Goal: Task Accomplishment & Management: Use online tool/utility

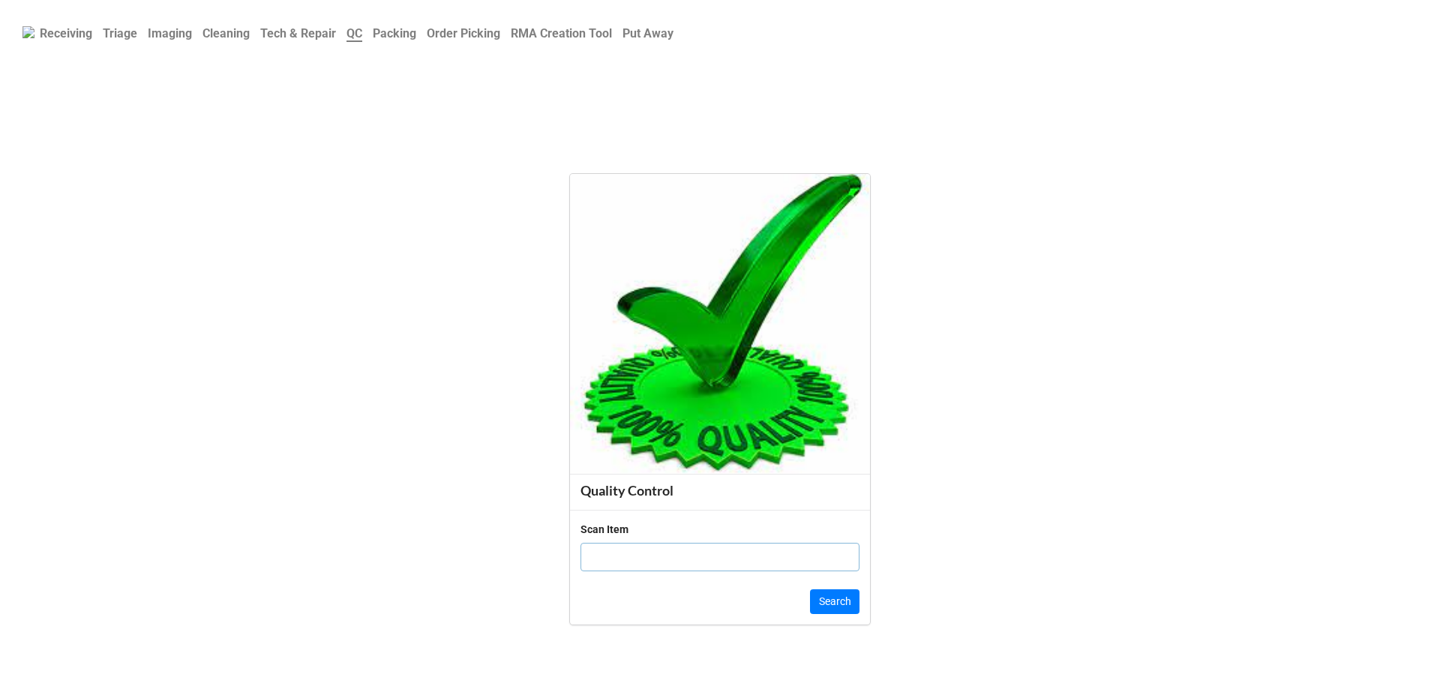
click at [457, 31] on b "Order Picking" at bounding box center [463, 33] width 73 height 14
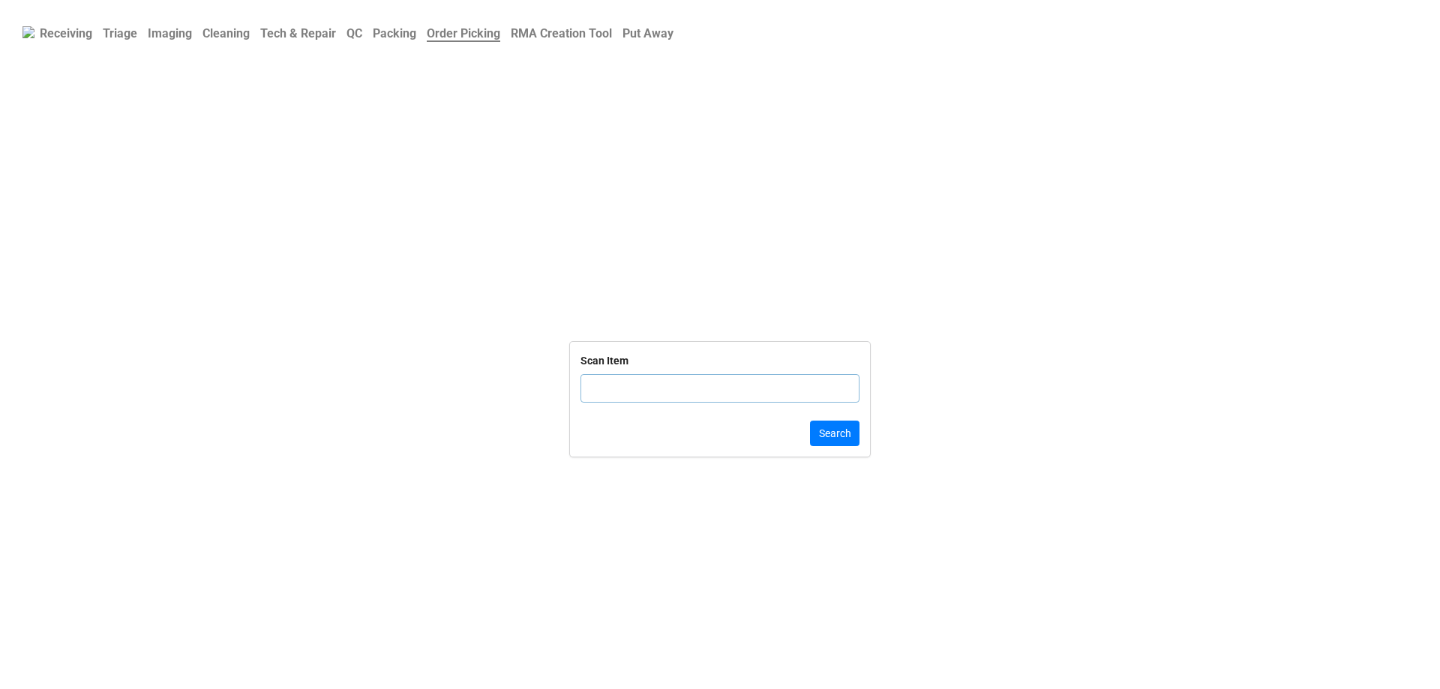
click at [666, 402] on input "text" at bounding box center [719, 388] width 279 height 28
type input "9VM33F"
click button "Search" at bounding box center [834, 433] width 49 height 25
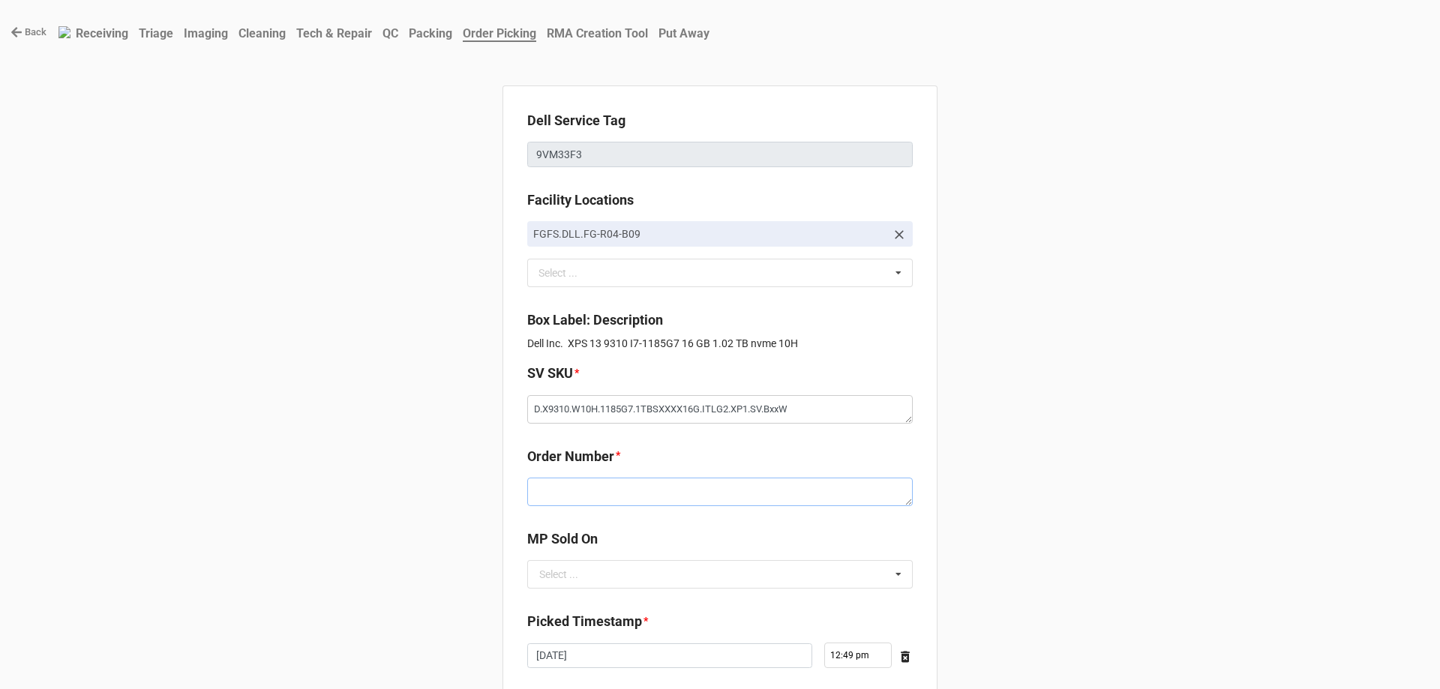
click at [600, 499] on textarea at bounding box center [719, 492] width 385 height 28
paste textarea "5033613"
type textarea "x"
type textarea "5033613"
click at [605, 576] on input "text" at bounding box center [721, 574] width 384 height 27
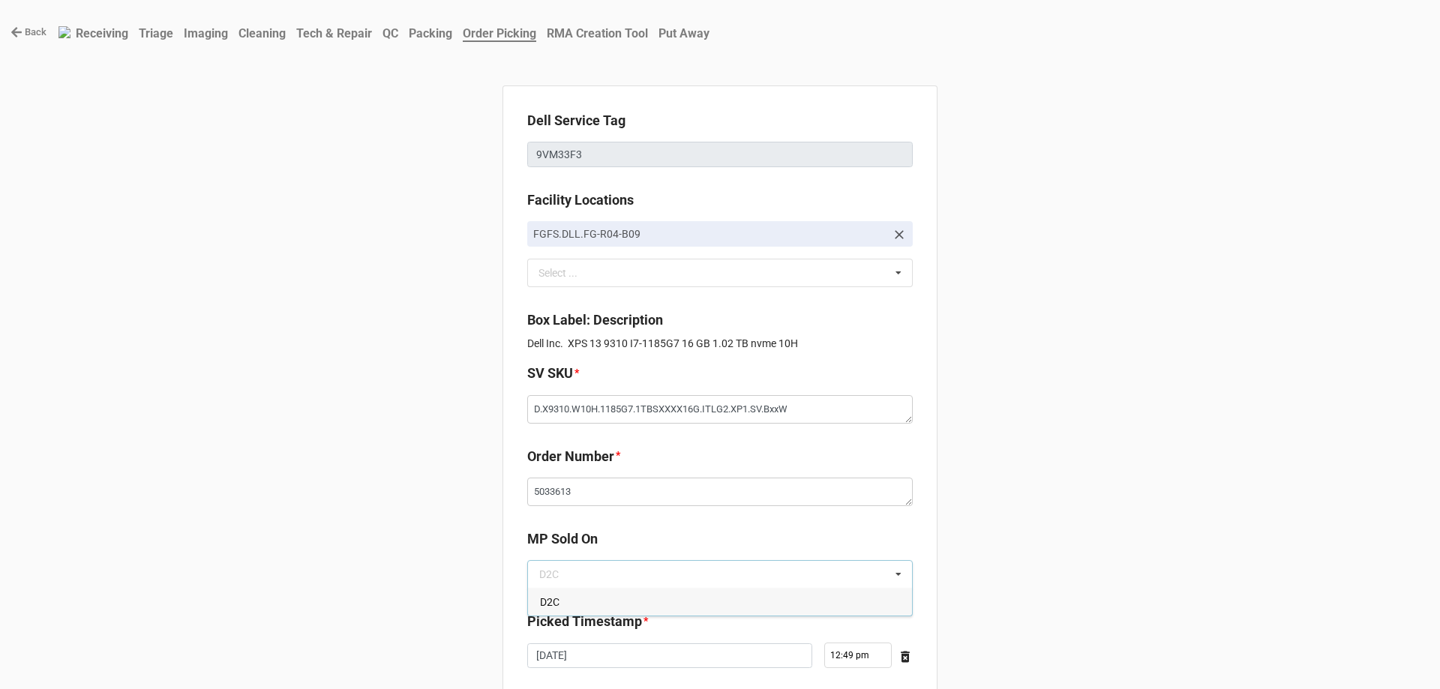
click at [600, 613] on div "D2C" at bounding box center [720, 602] width 384 height 28
type textarea "x"
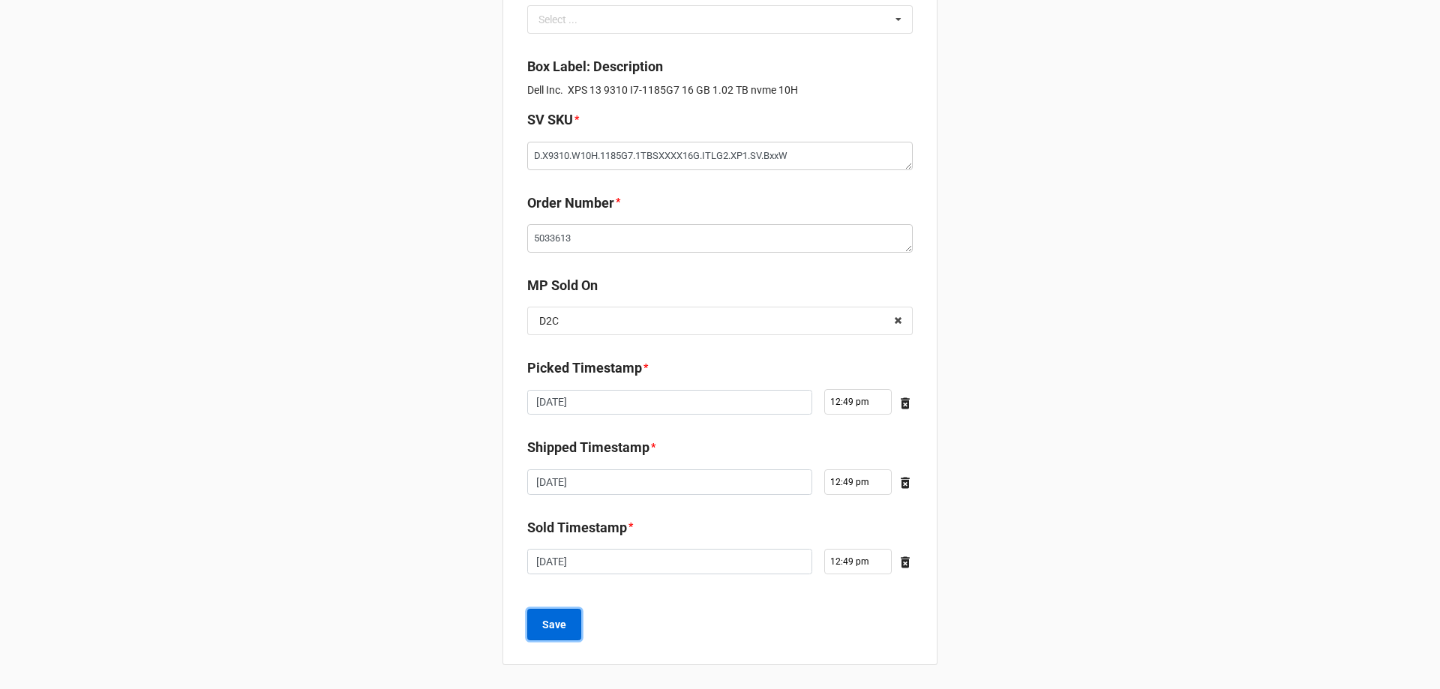
click at [527, 635] on button "Save" at bounding box center [554, 624] width 54 height 31
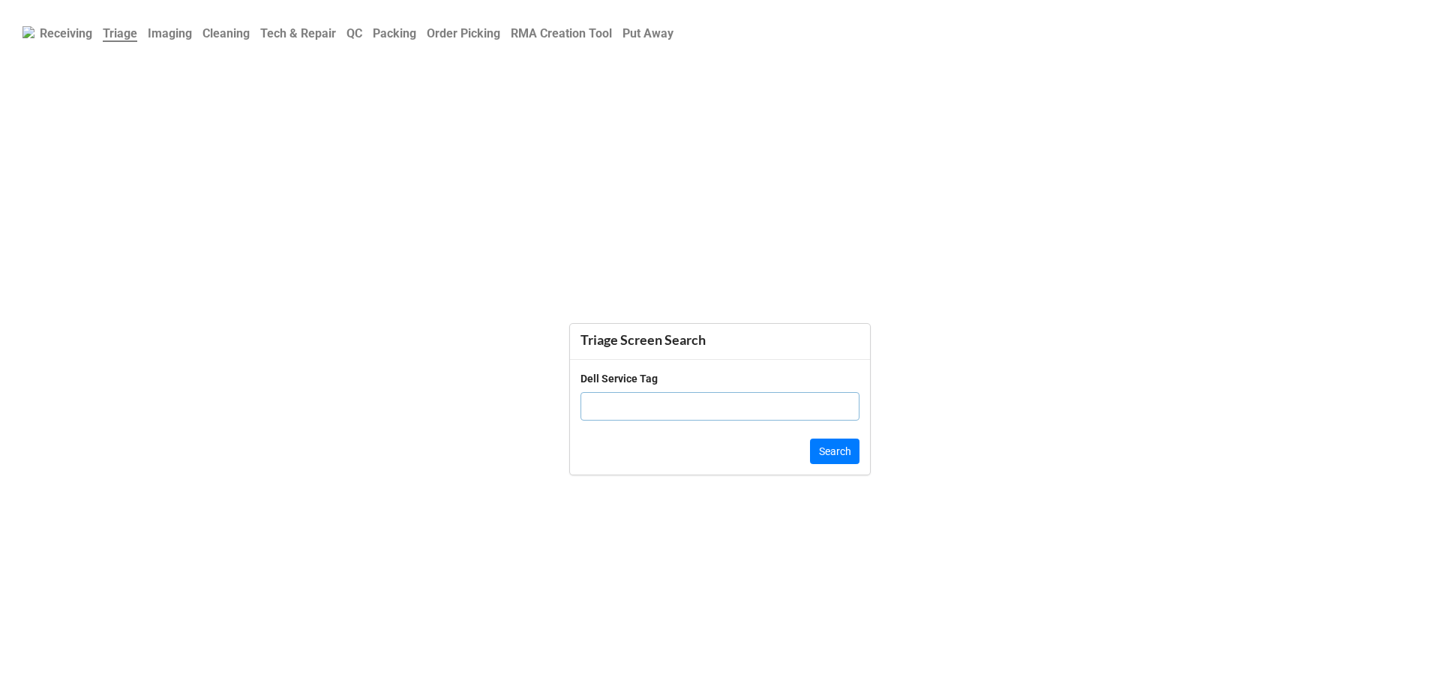
click at [362, 37] on b "QC" at bounding box center [354, 33] width 16 height 14
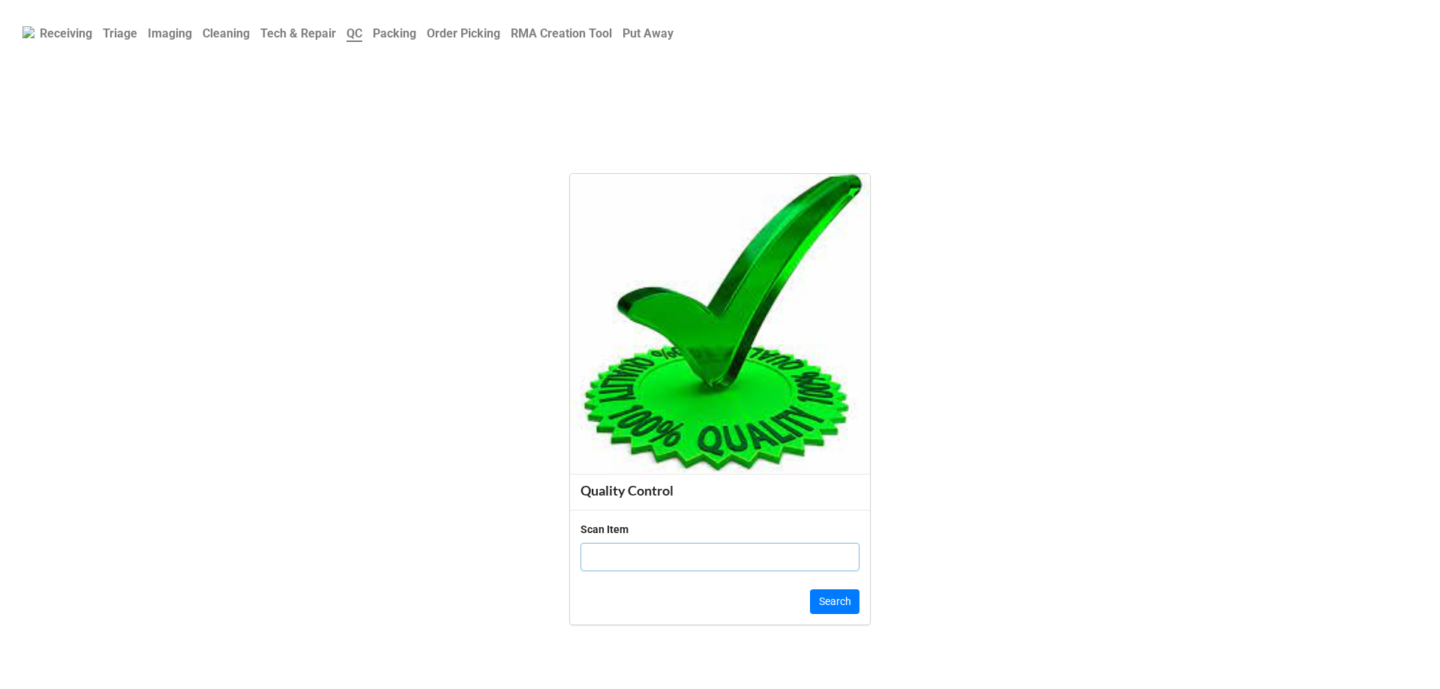
click at [642, 558] on input "text" at bounding box center [719, 557] width 279 height 28
paste input "DS4P0X2"
type input "DS4P0X2"
click at [852, 600] on button "Search" at bounding box center [834, 601] width 49 height 25
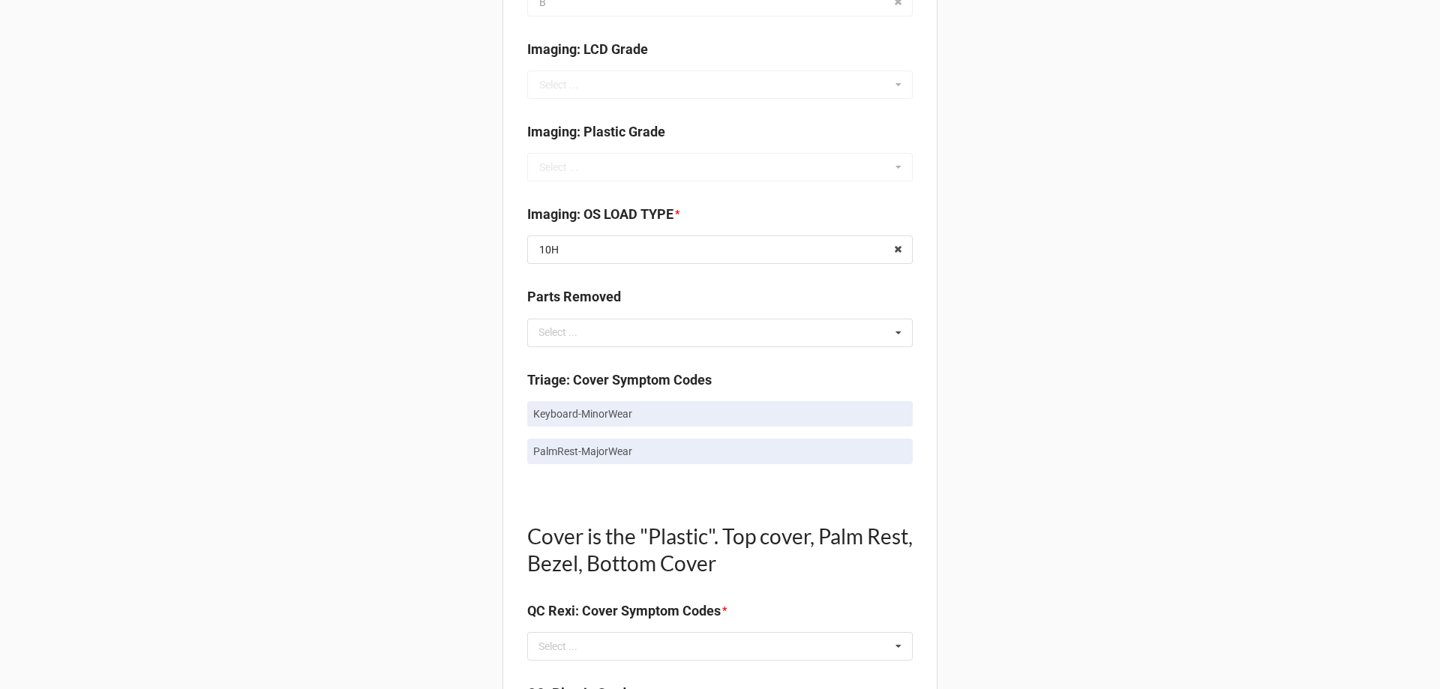
scroll to position [675, 0]
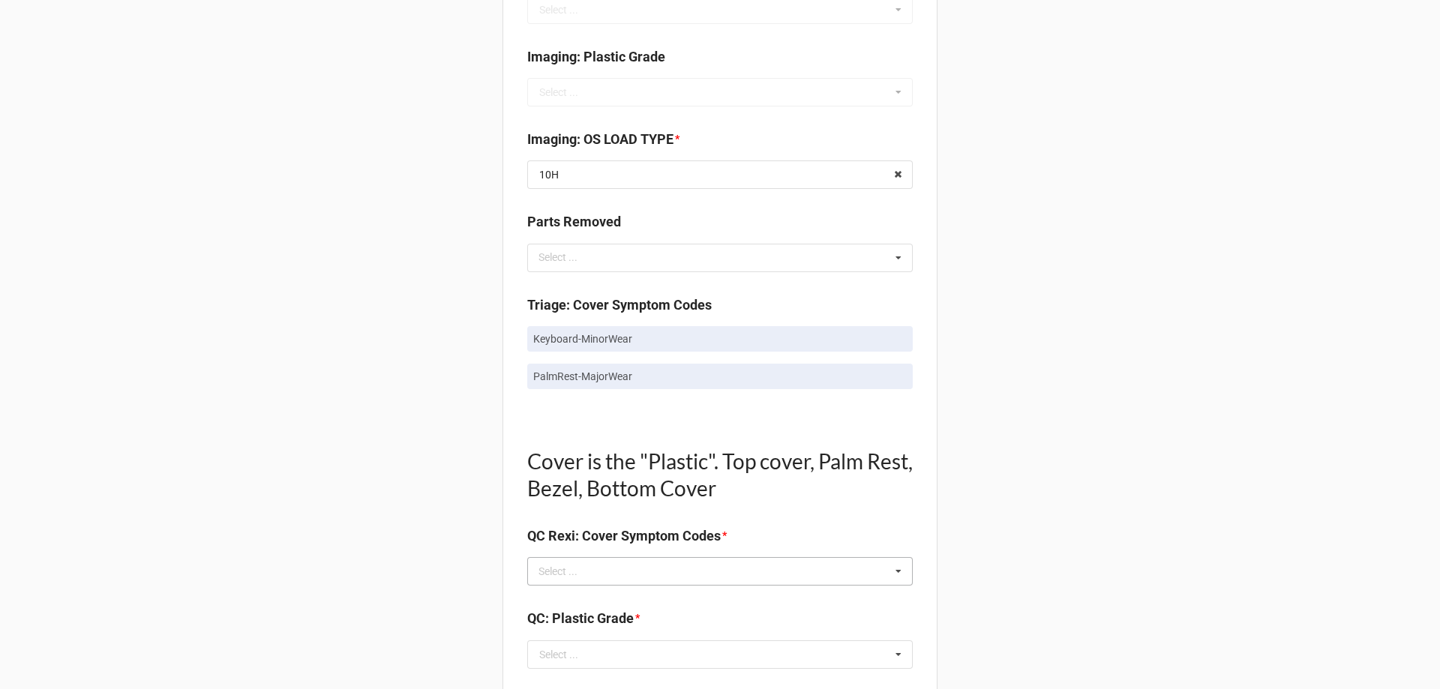
click at [601, 563] on div "Select ... No results found." at bounding box center [719, 571] width 385 height 28
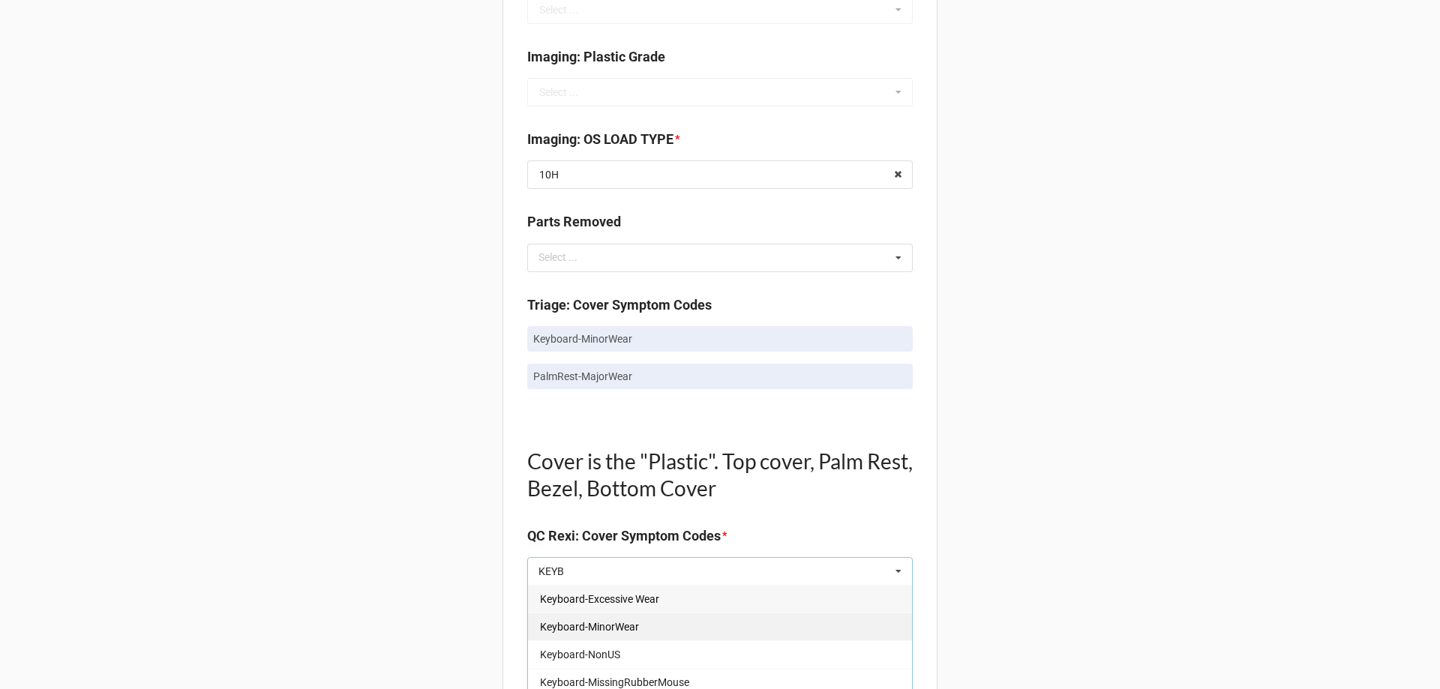
scroll to position [750, 0]
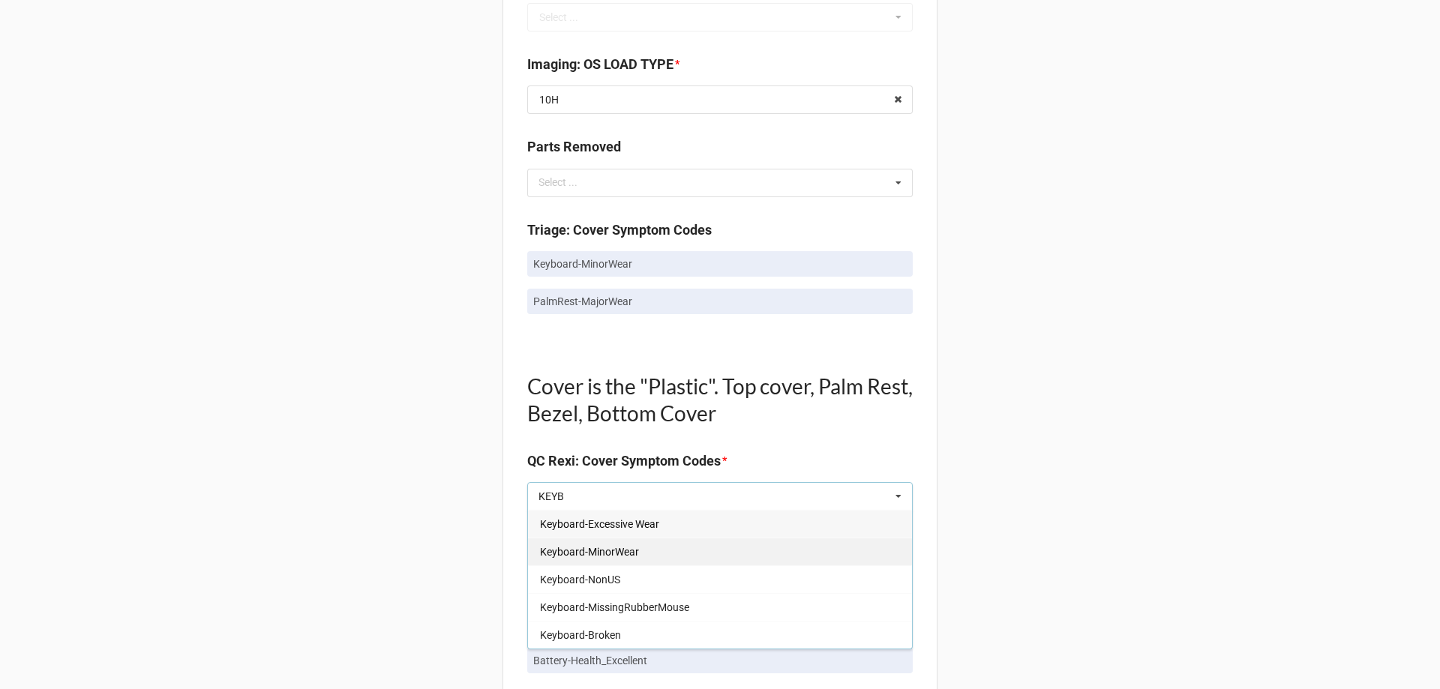
type input "KEYB"
click at [616, 556] on span "Keyboard-MinorWear" at bounding box center [589, 552] width 99 height 12
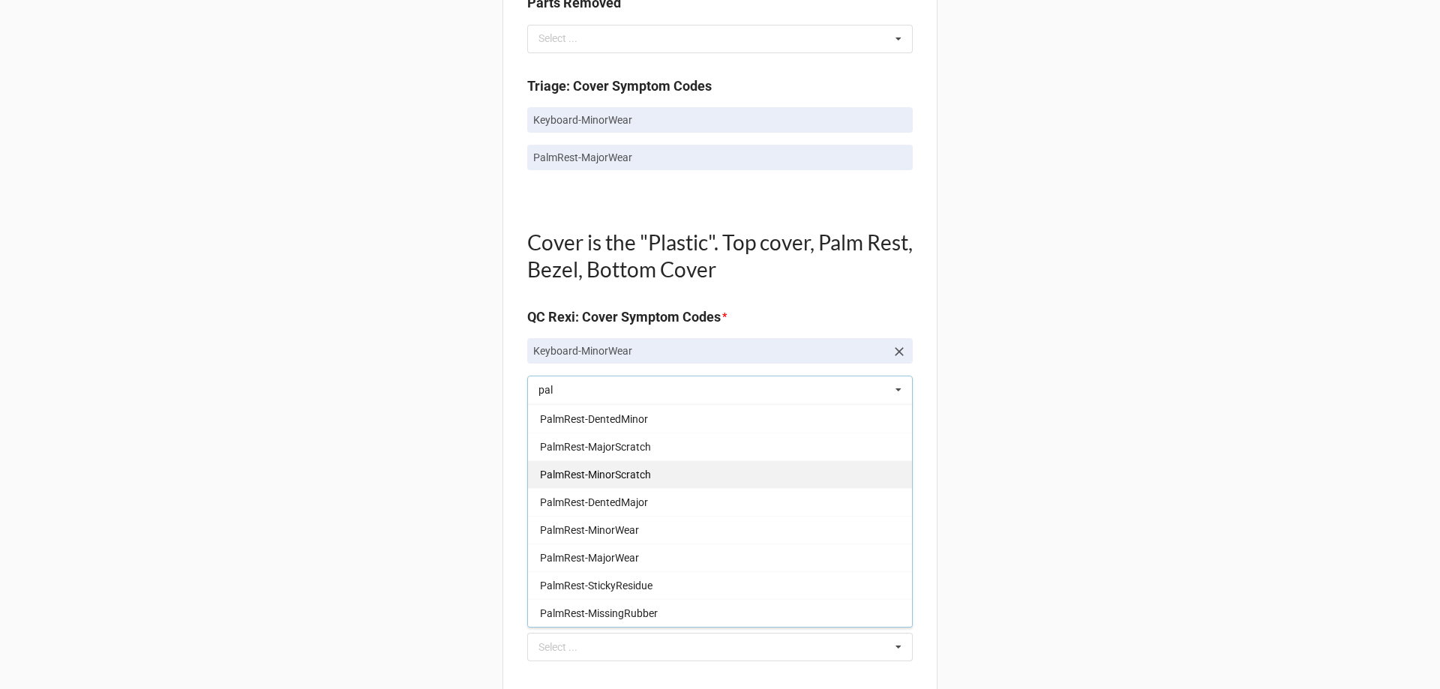
scroll to position [900, 0]
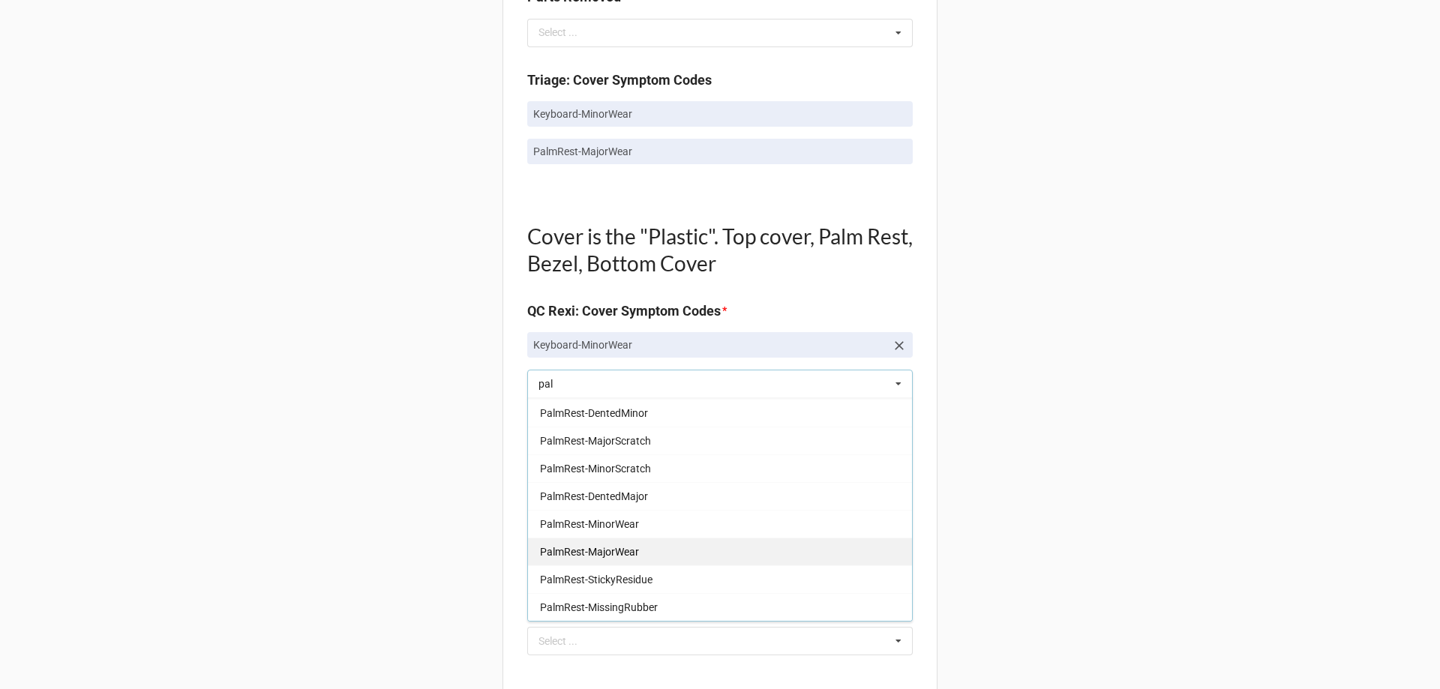
type input "pal"
click at [616, 560] on div "PalmRest-MajorWear" at bounding box center [720, 552] width 384 height 28
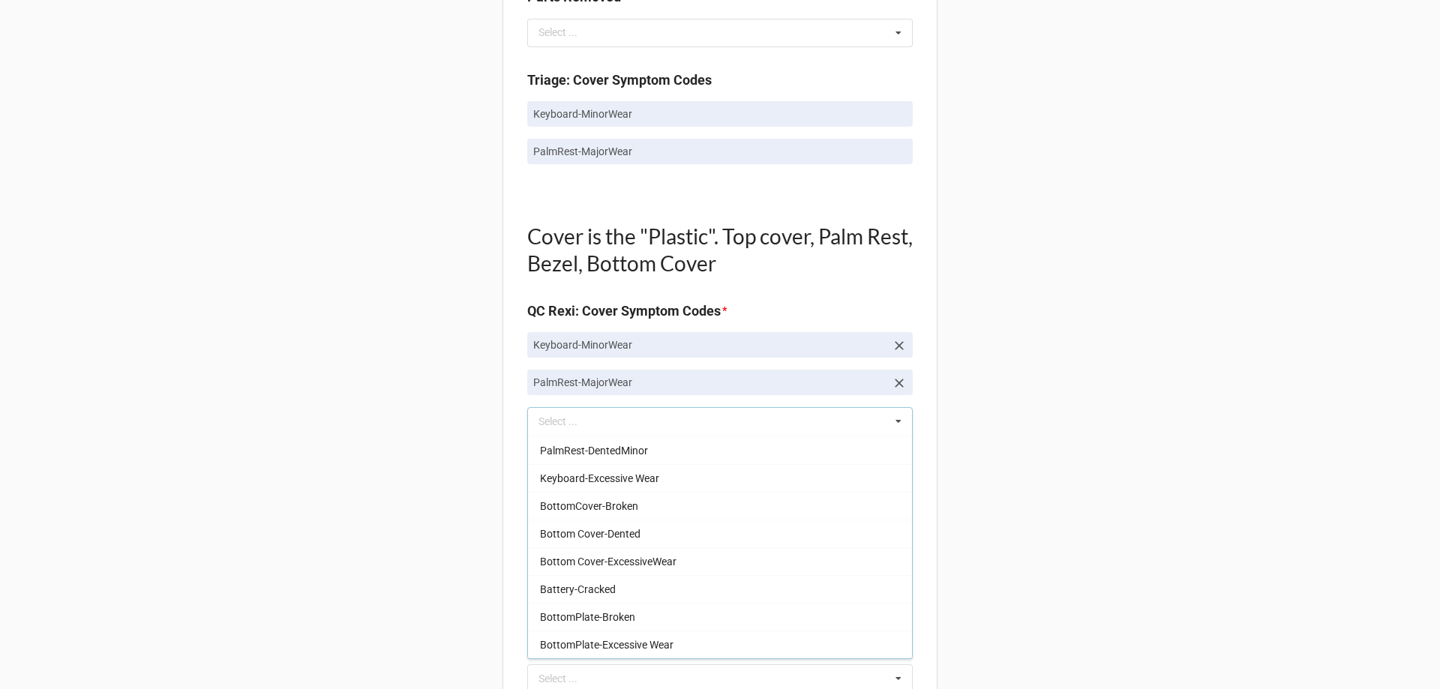
click at [433, 553] on div "Back Receiving Triage Imaging Cleaning Tech & Repair QC Packing Order Picking R…" at bounding box center [720, 430] width 1440 height 2660
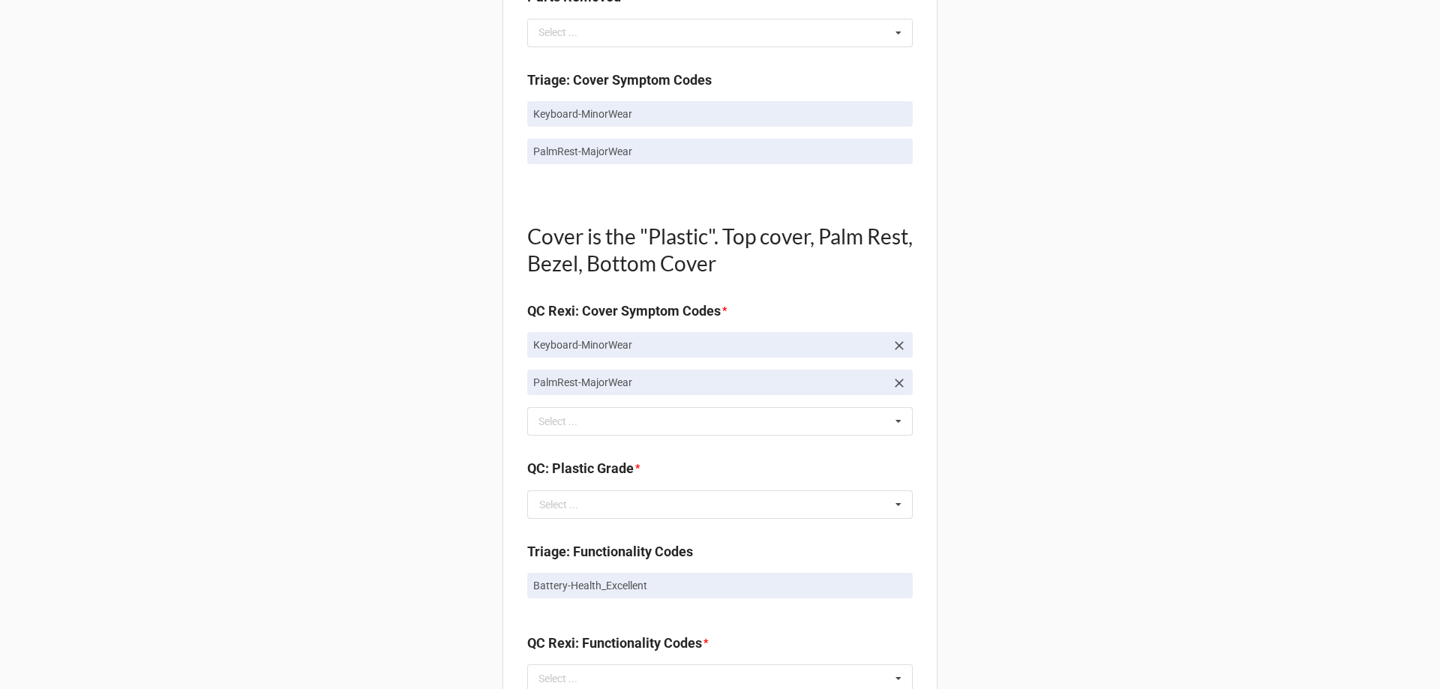
scroll to position [1125, 0]
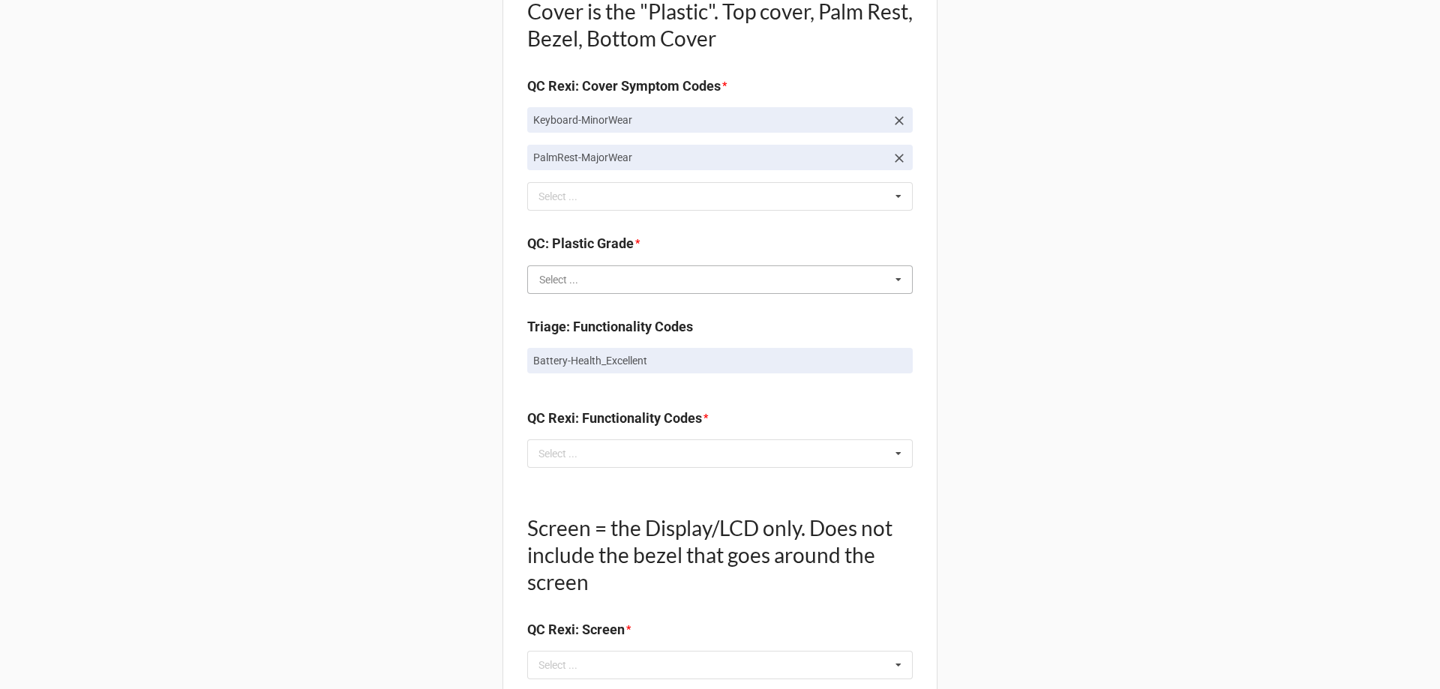
click at [600, 269] on input "text" at bounding box center [721, 279] width 384 height 27
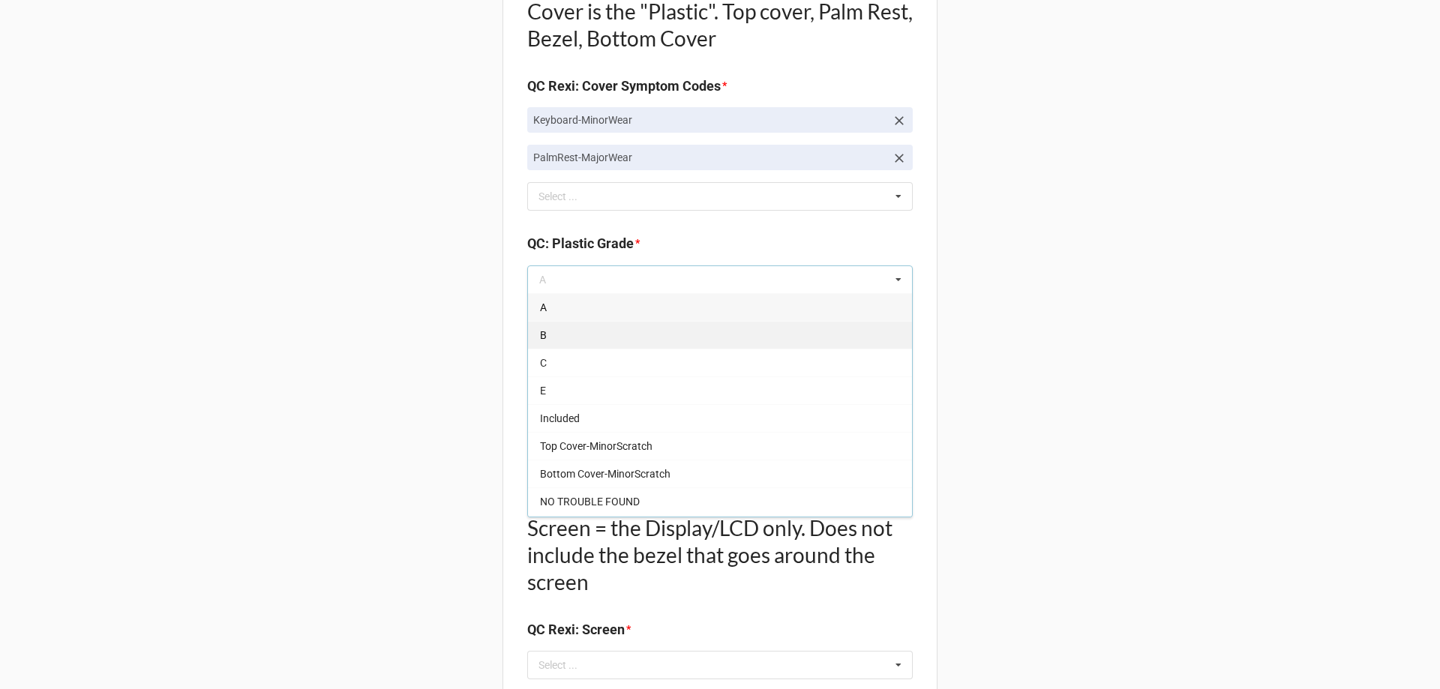
click at [597, 322] on div "B" at bounding box center [720, 335] width 384 height 28
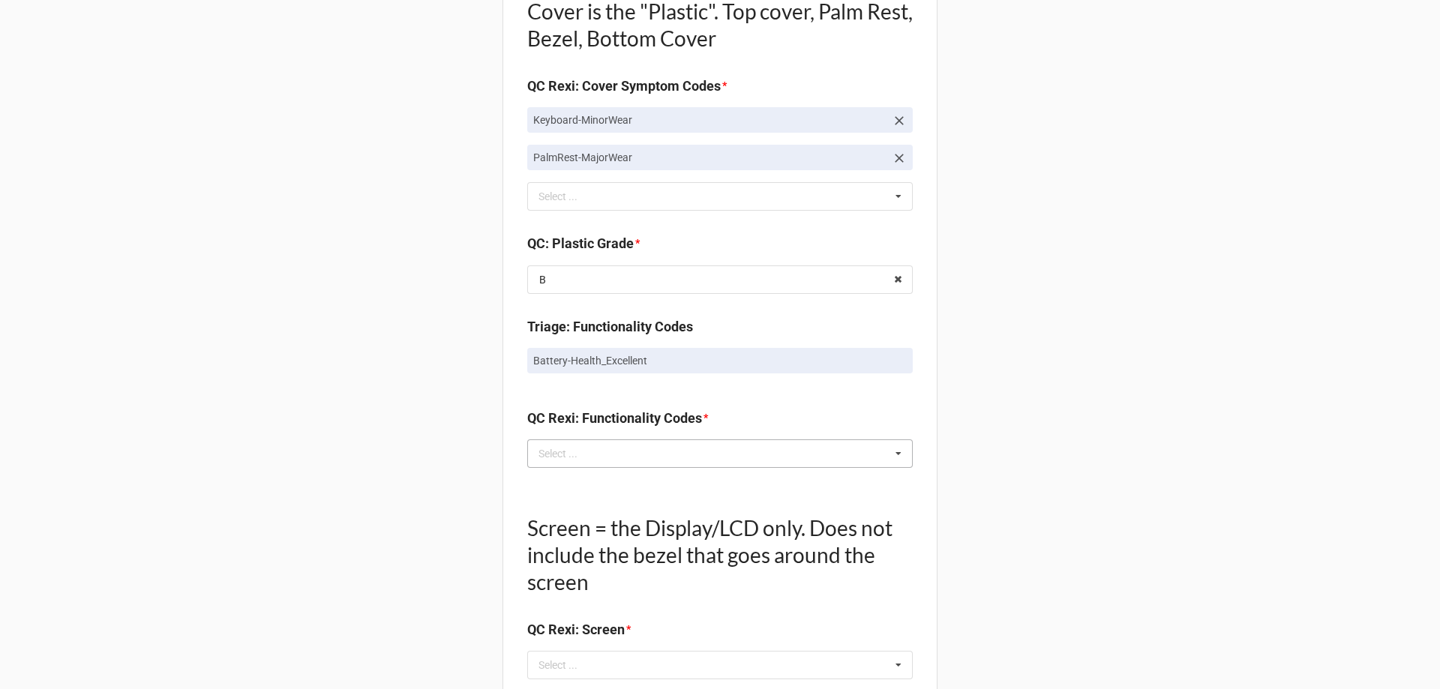
click at [583, 456] on div "Select ..." at bounding box center [567, 453] width 64 height 17
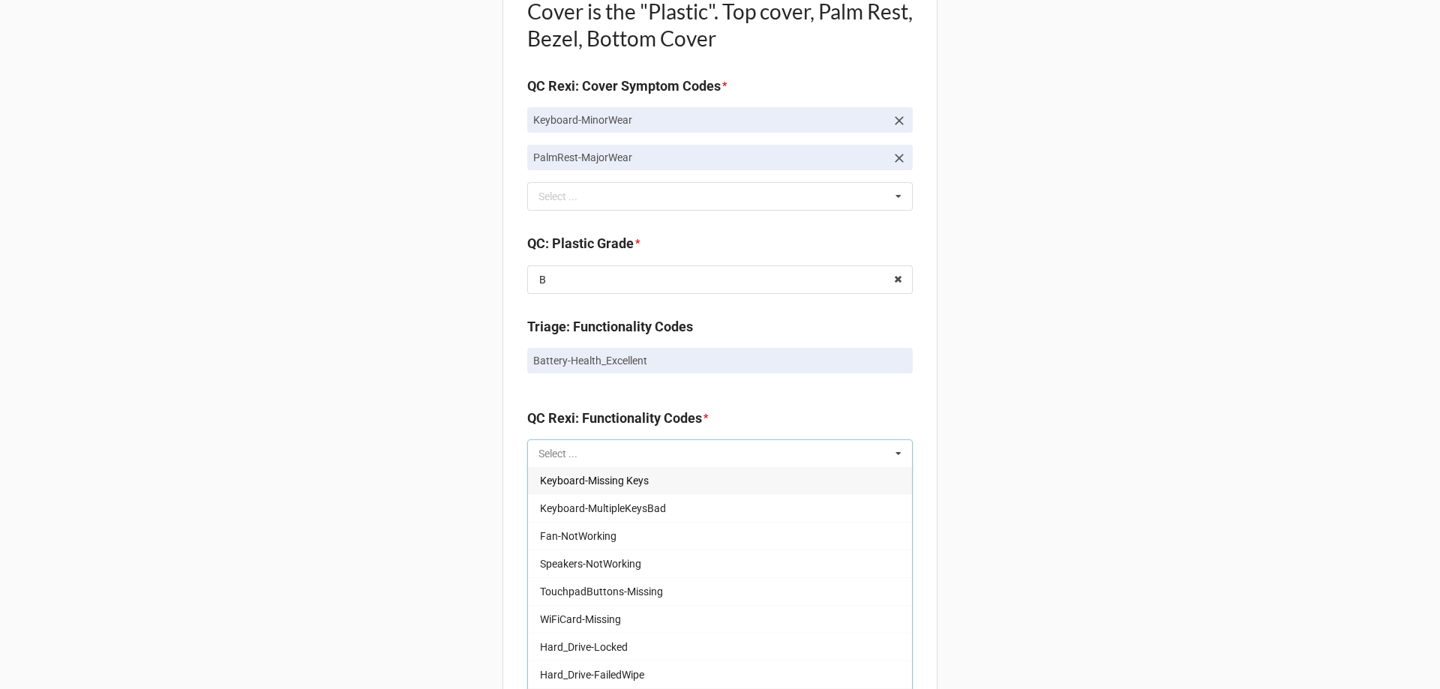
scroll to position [0, 0]
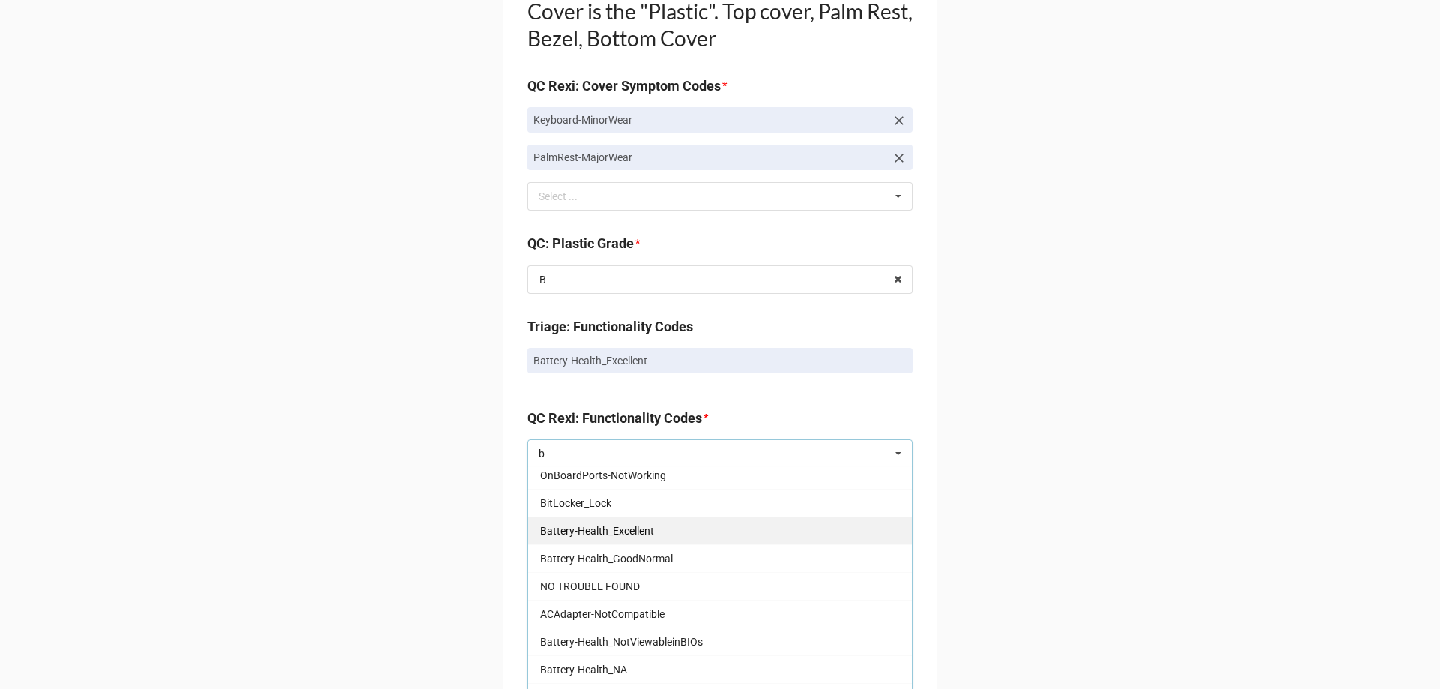
type input "b"
click at [595, 538] on div "Battery-Health_Excellent" at bounding box center [720, 531] width 384 height 28
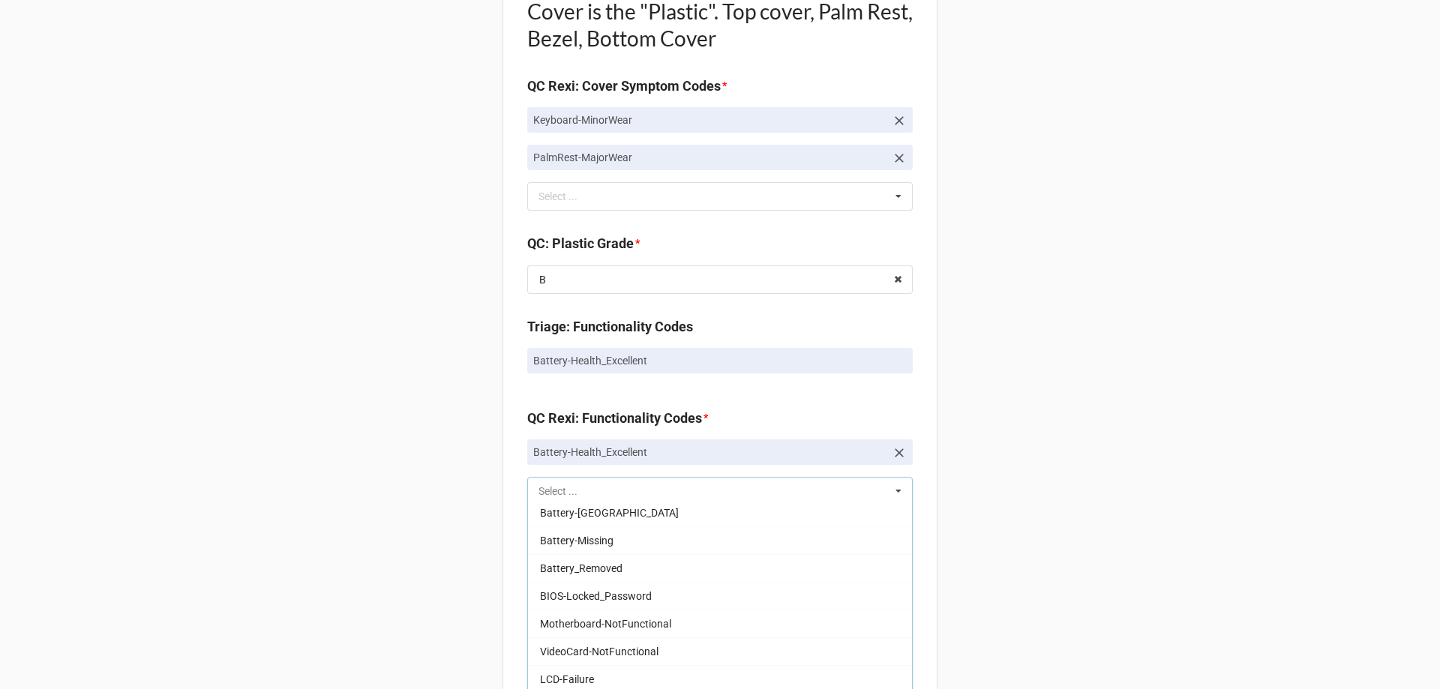
scroll to position [783, 0]
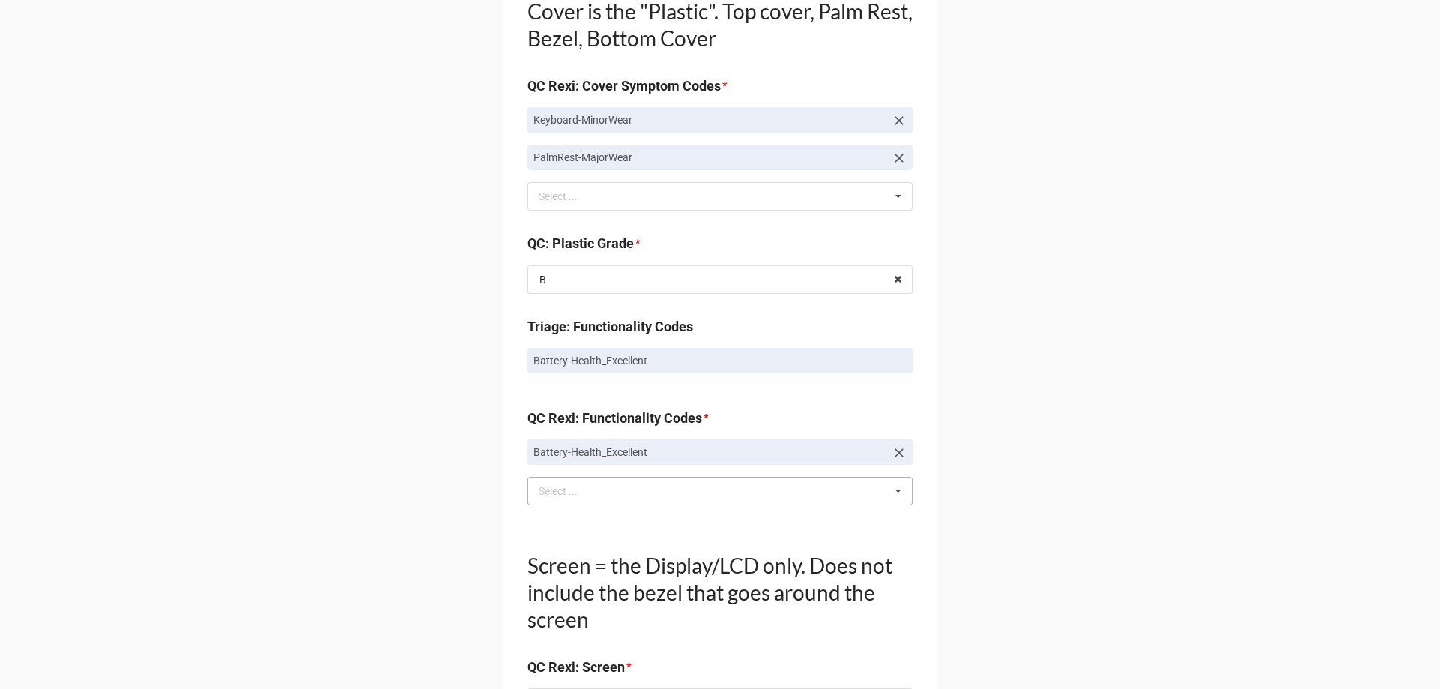
click at [400, 479] on div "Back Receiving Triage Imaging Cleaning Tech & Repair QC Packing Order Picking R…" at bounding box center [720, 223] width 1440 height 2697
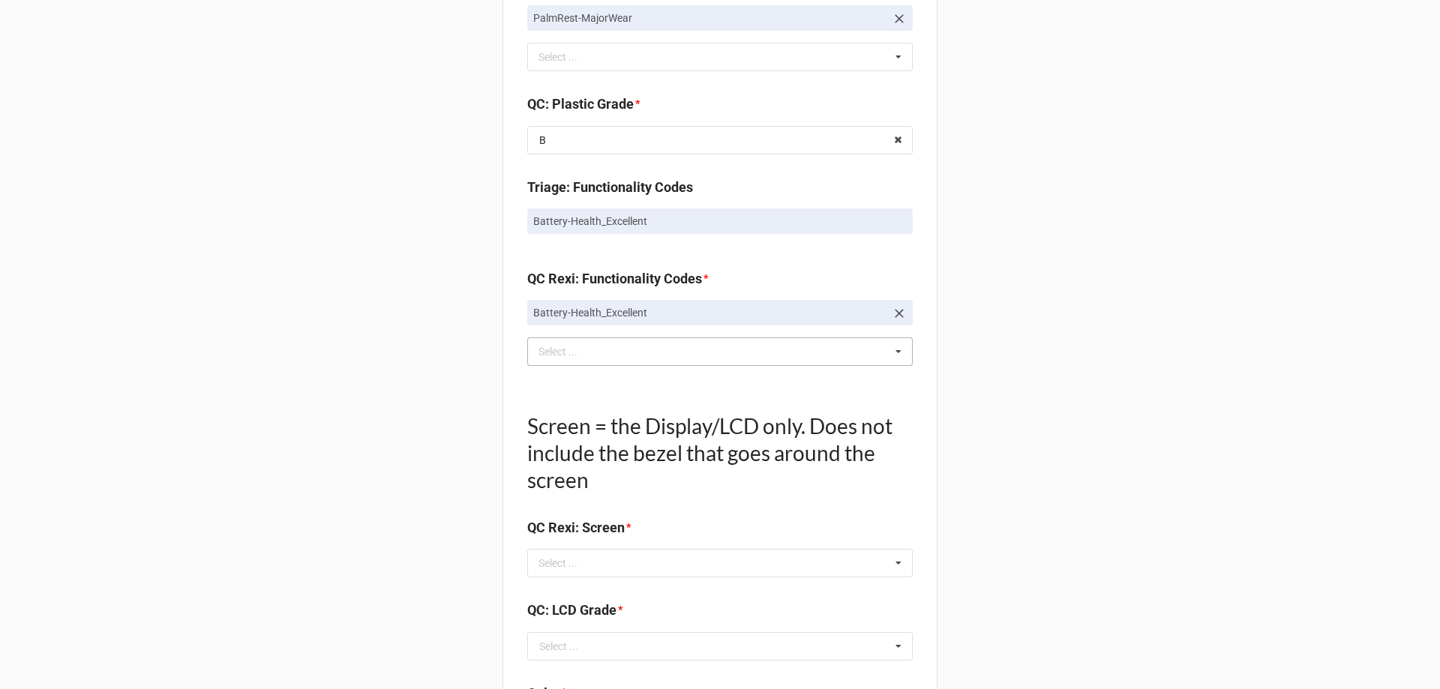
scroll to position [1425, 0]
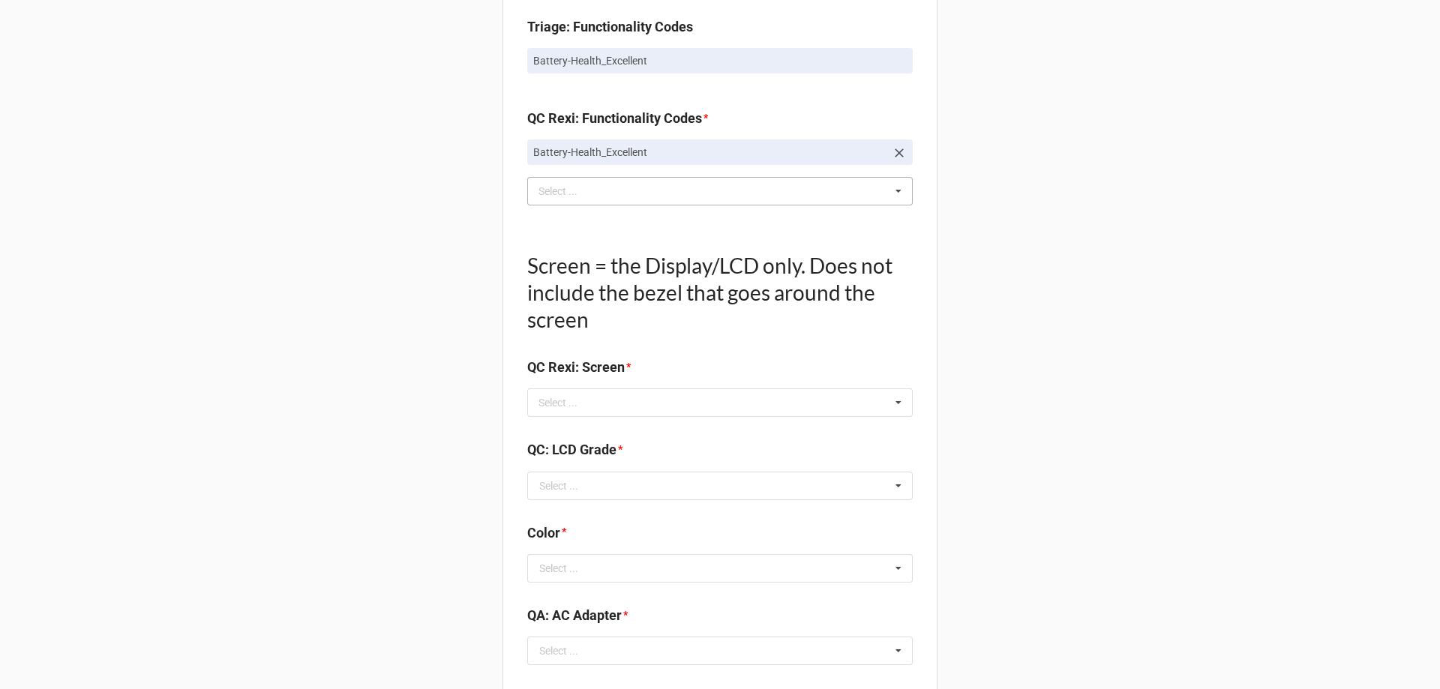
click at [539, 421] on div "Screen = the Display/LCD only. Does not include the bezel that goes around the …" at bounding box center [719, 327] width 385 height 199
click at [540, 417] on div "Select ... No results found." at bounding box center [719, 402] width 385 height 28
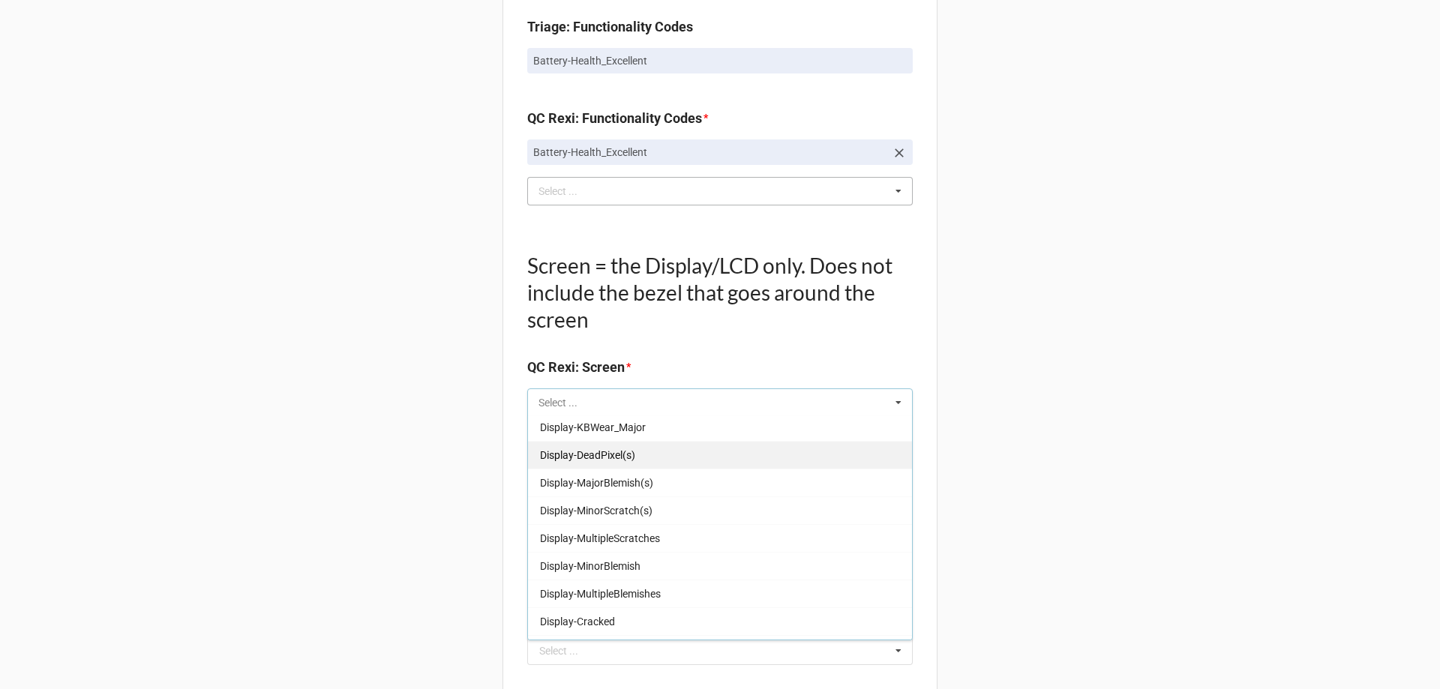
scroll to position [0, 0]
